Goal: Task Accomplishment & Management: Manage account settings

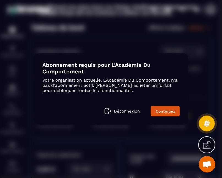
click at [125, 60] on div "Abonnement requis pour L'Académie Du Comportement Votre organisation actuelle, …" at bounding box center [111, 89] width 154 height 71
click at [166, 110] on link "Continuez" at bounding box center [164, 111] width 29 height 10
